Goal: Transaction & Acquisition: Subscribe to service/newsletter

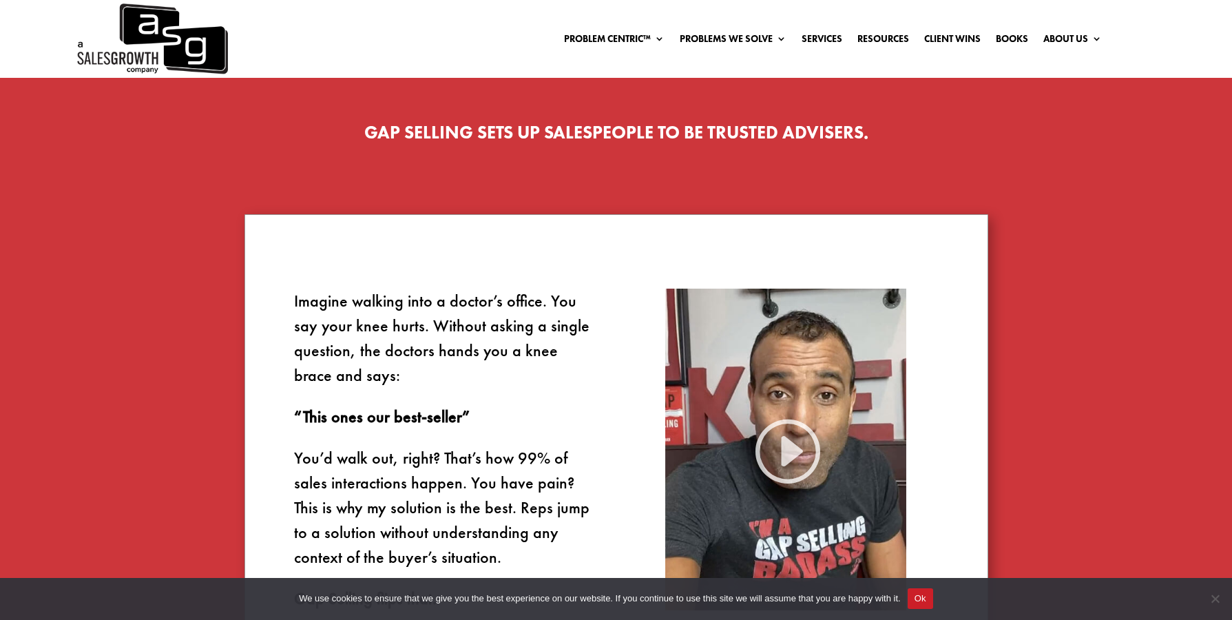
scroll to position [896, 0]
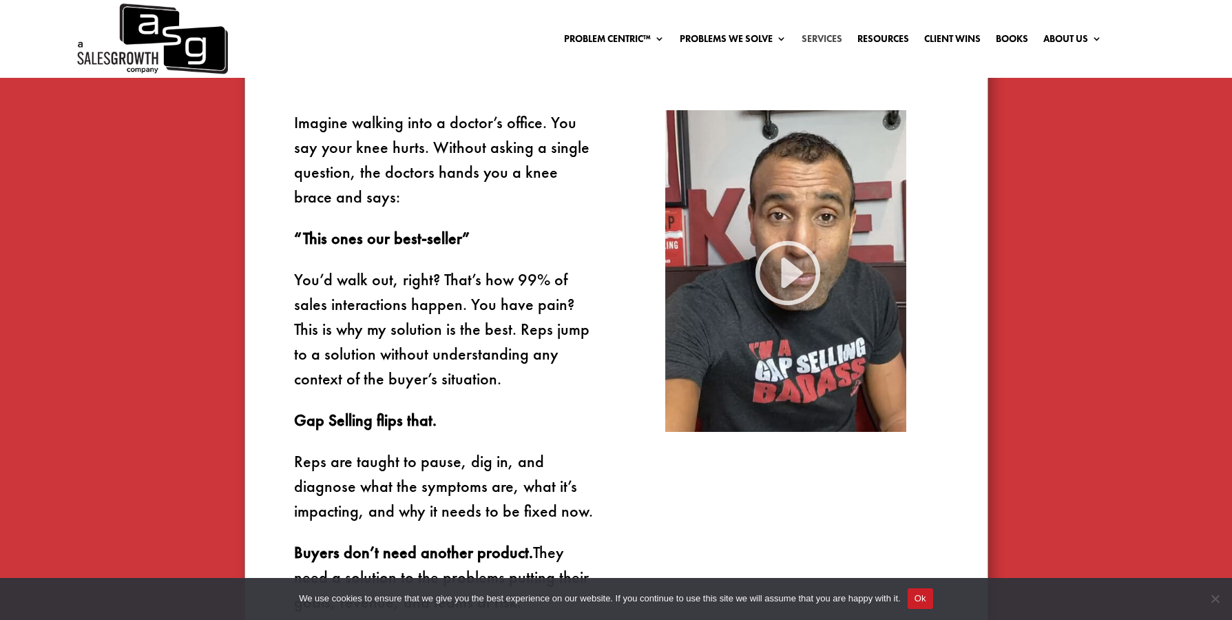
click at [816, 40] on link "Services" at bounding box center [822, 41] width 41 height 15
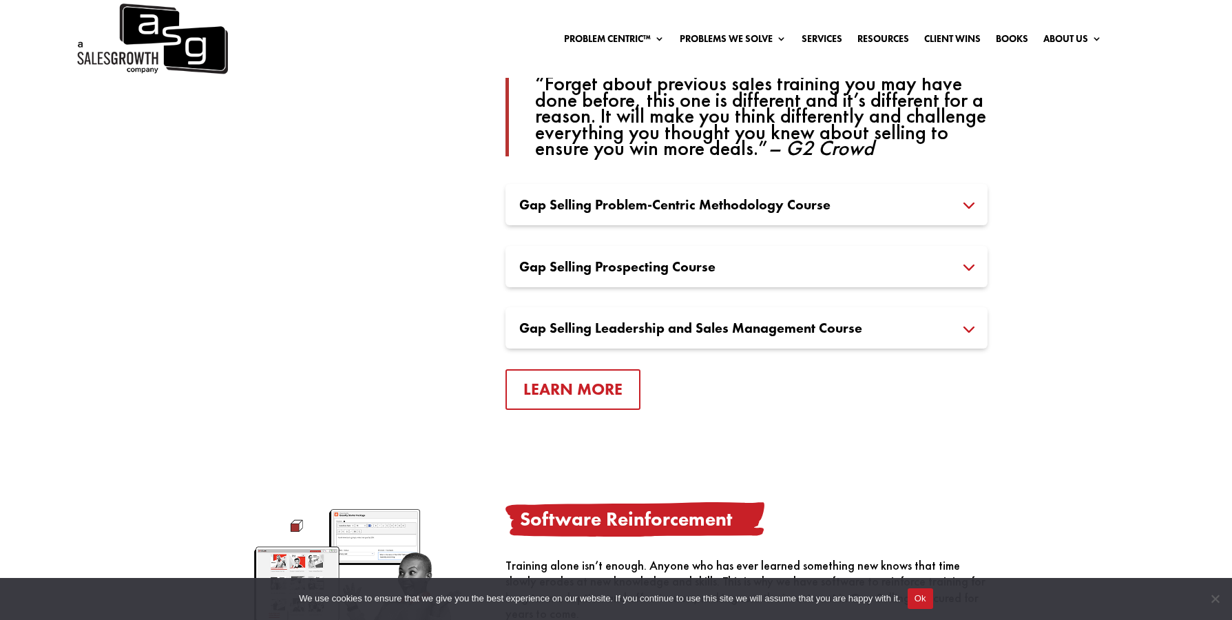
scroll to position [1063, 0]
click at [594, 189] on div "Gap Selling Problem-Centric Methodology Course The Gap Selling Problem-Centric …" at bounding box center [747, 203] width 482 height 41
click at [603, 198] on h3 "Gap Selling Problem-Centric Methodology Course" at bounding box center [746, 204] width 455 height 14
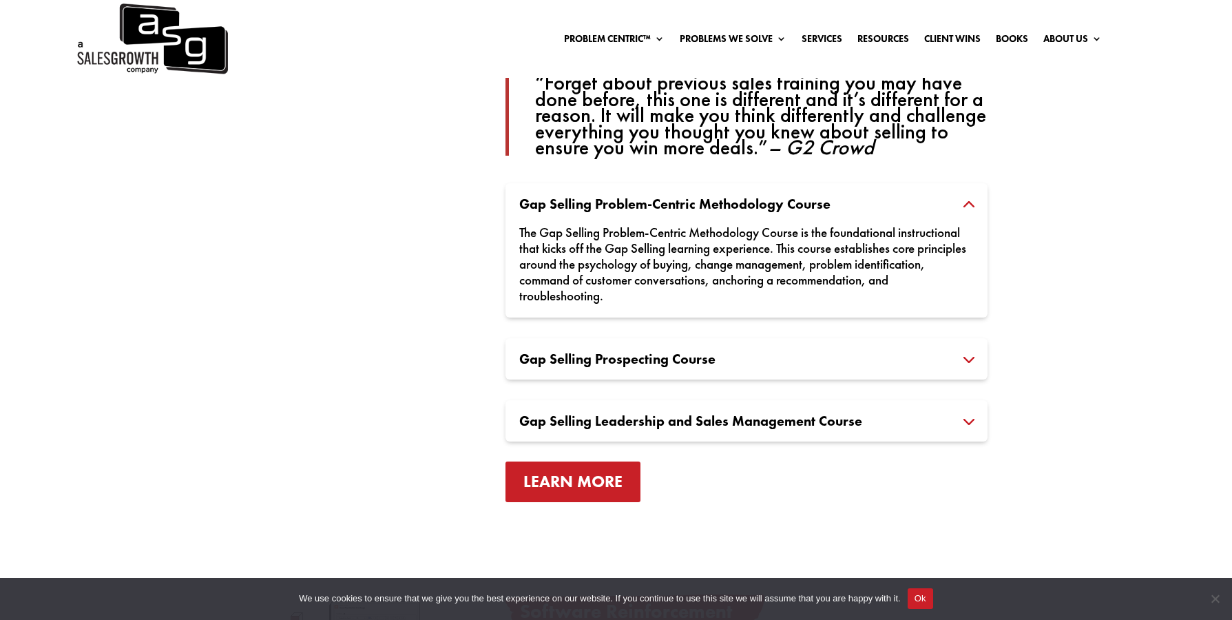
click at [572, 483] on link "Learn More" at bounding box center [573, 481] width 135 height 41
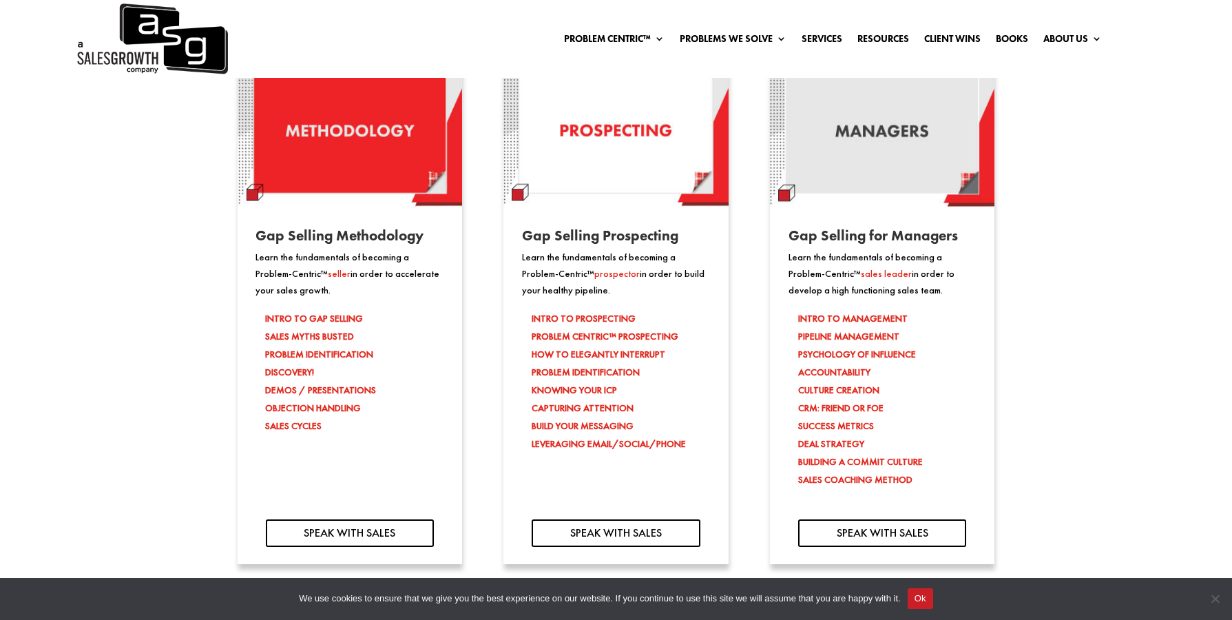
scroll to position [1254, 0]
click at [320, 177] on img at bounding box center [350, 130] width 225 height 153
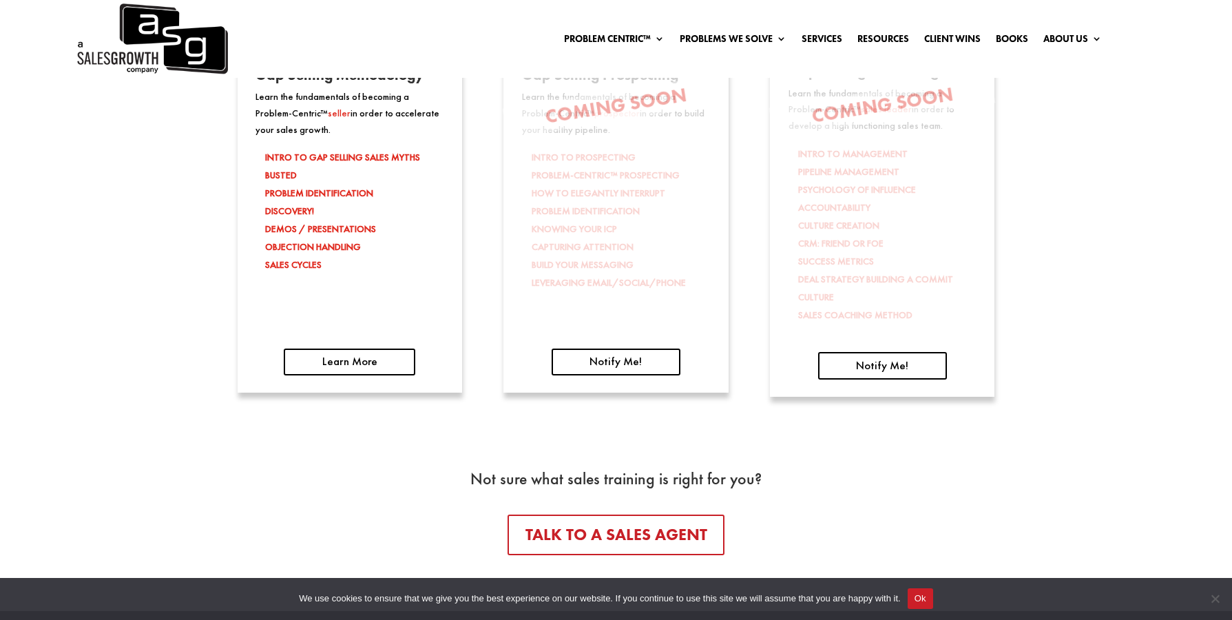
scroll to position [2199, 0]
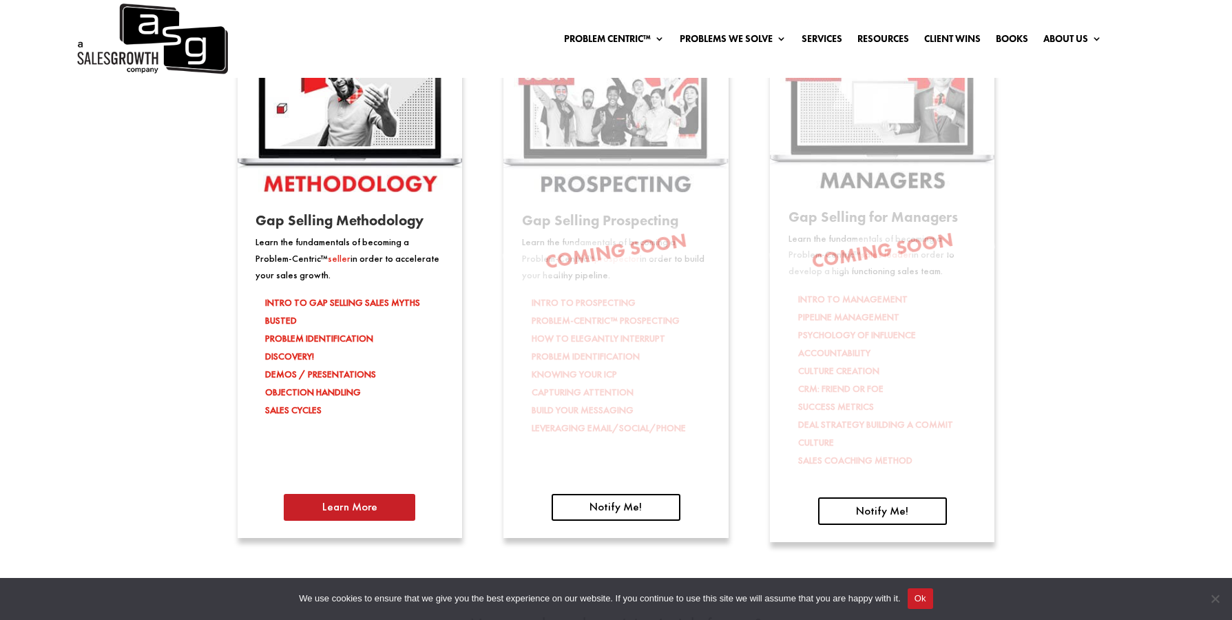
click at [357, 520] on link "Learn More" at bounding box center [350, 508] width 132 height 28
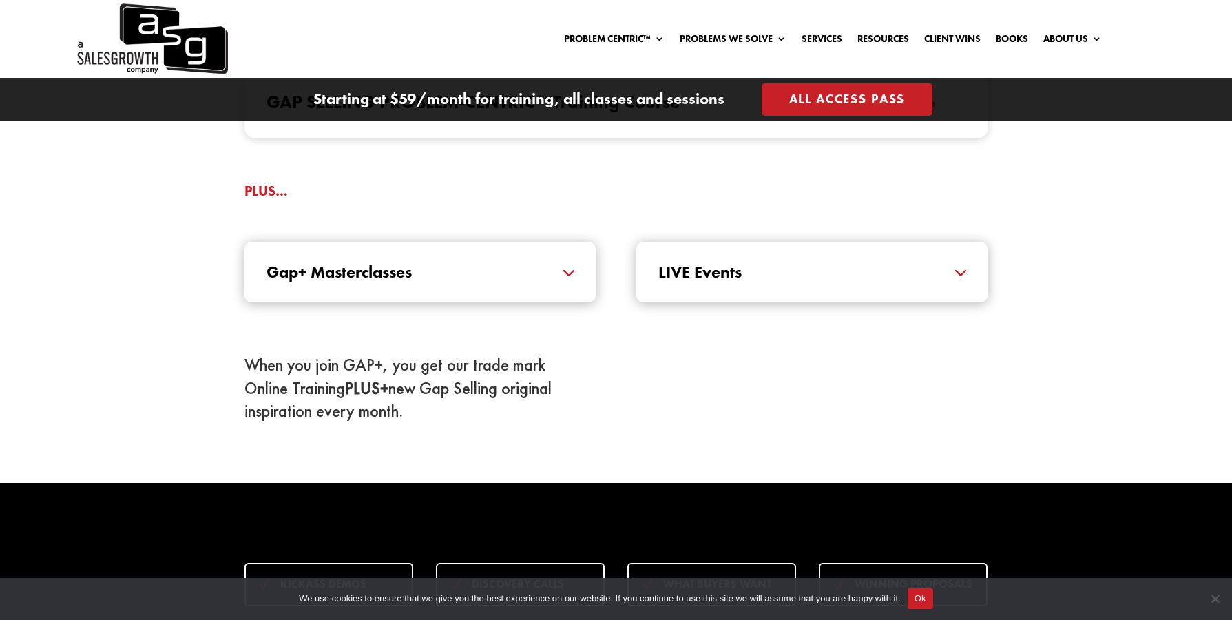
scroll to position [1482, 0]
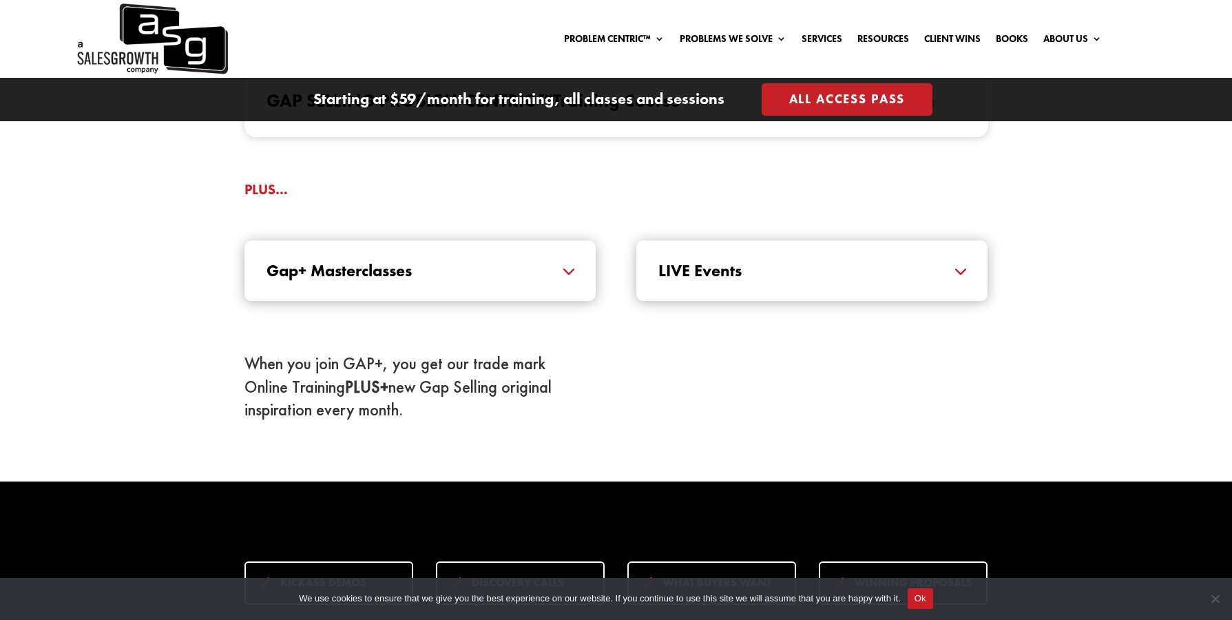
click at [439, 281] on div "Gap+ Masterclasses Masterclasses expertly crafted and delivered by our Certifie…" at bounding box center [420, 270] width 351 height 61
click at [506, 278] on h5 "Gap+ Masterclasses" at bounding box center [420, 270] width 307 height 17
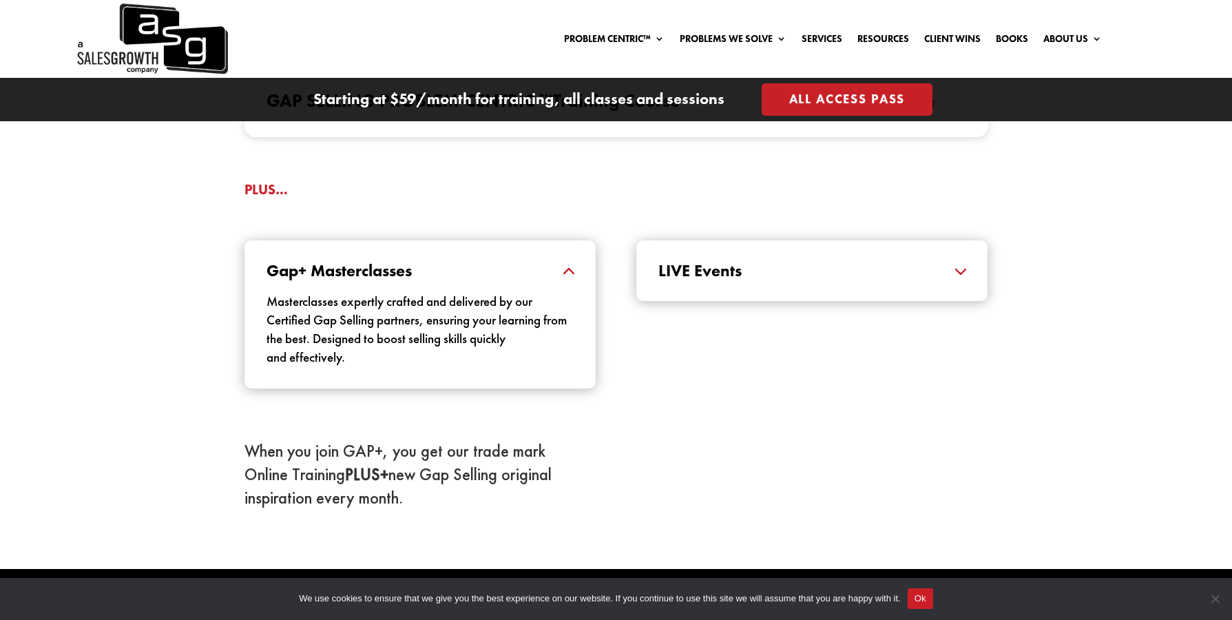
click at [513, 275] on h5 "Gap+ Masterclasses" at bounding box center [420, 270] width 307 height 17
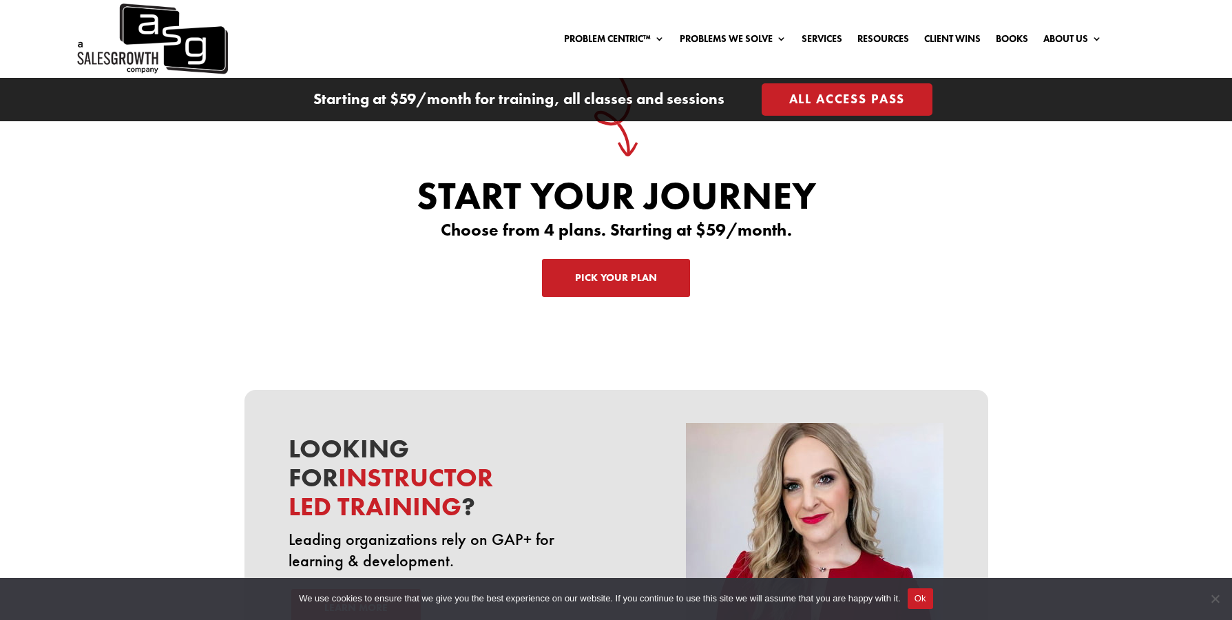
scroll to position [4382, 0]
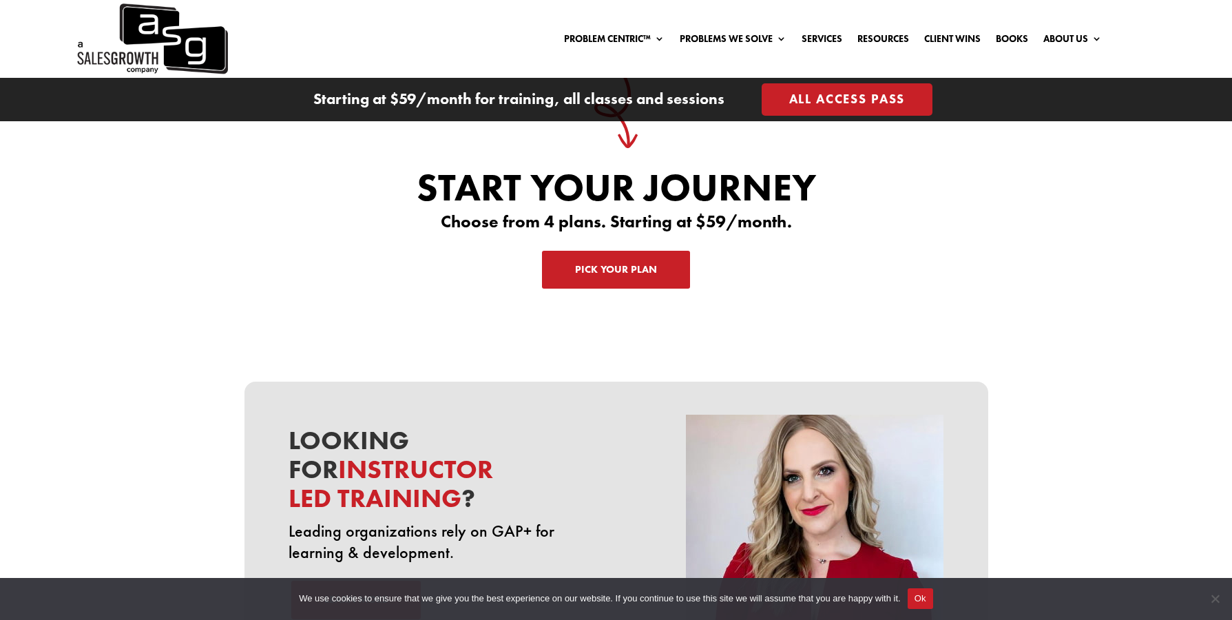
click at [636, 257] on link "Pick Your Plan" at bounding box center [616, 270] width 148 height 39
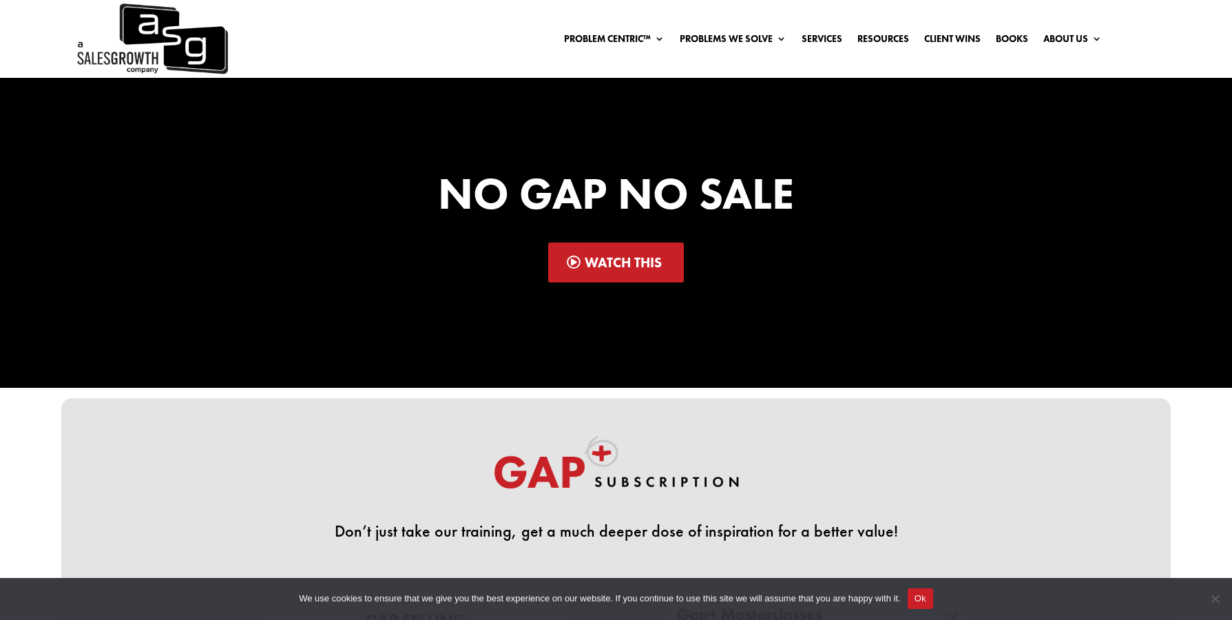
scroll to position [14, 0]
